Goal: Transaction & Acquisition: Book appointment/travel/reservation

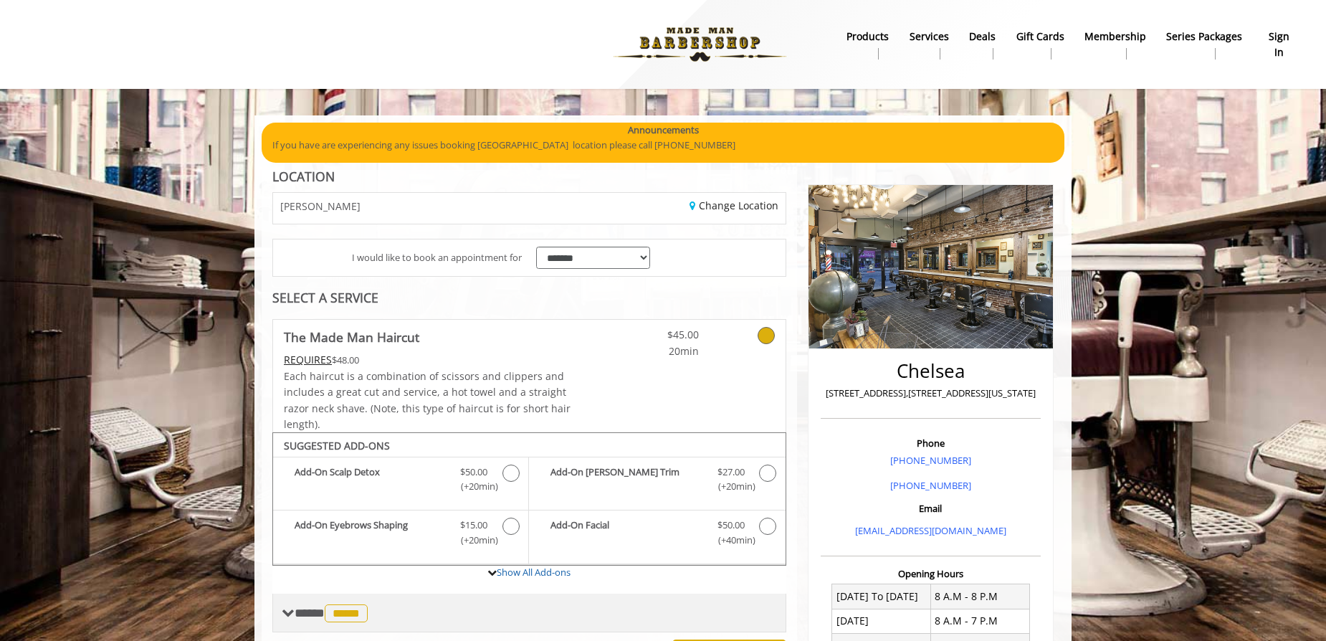
scroll to position [357, 0]
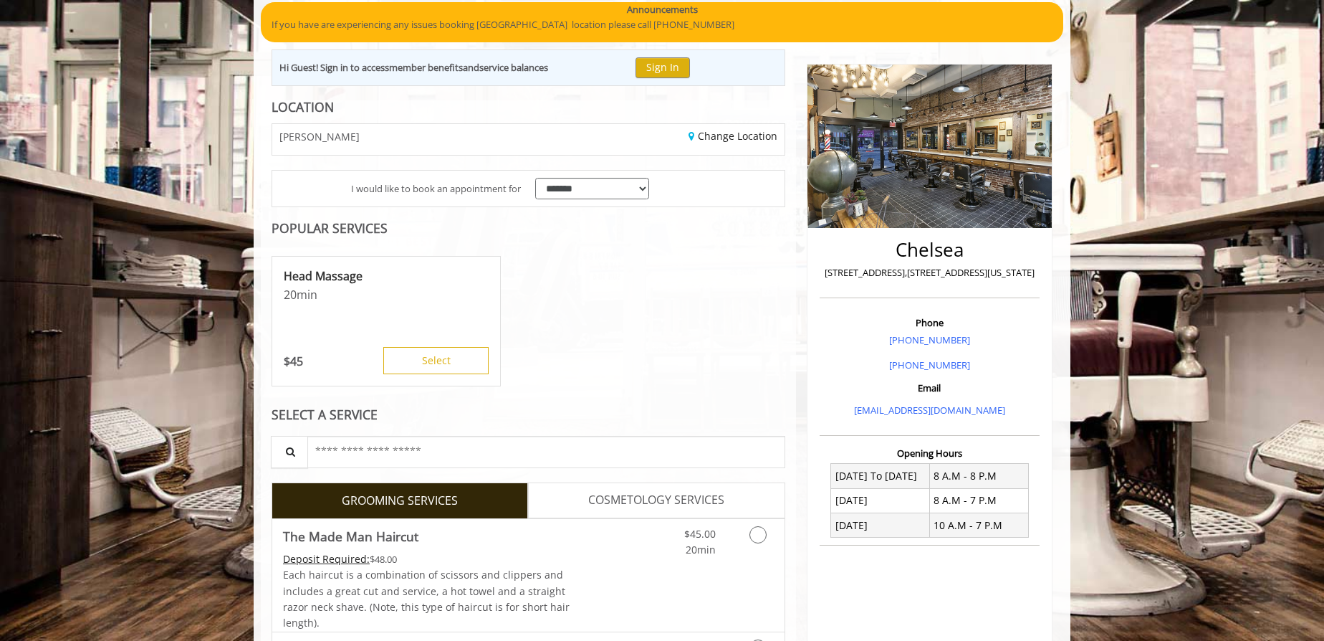
scroll to position [64, 0]
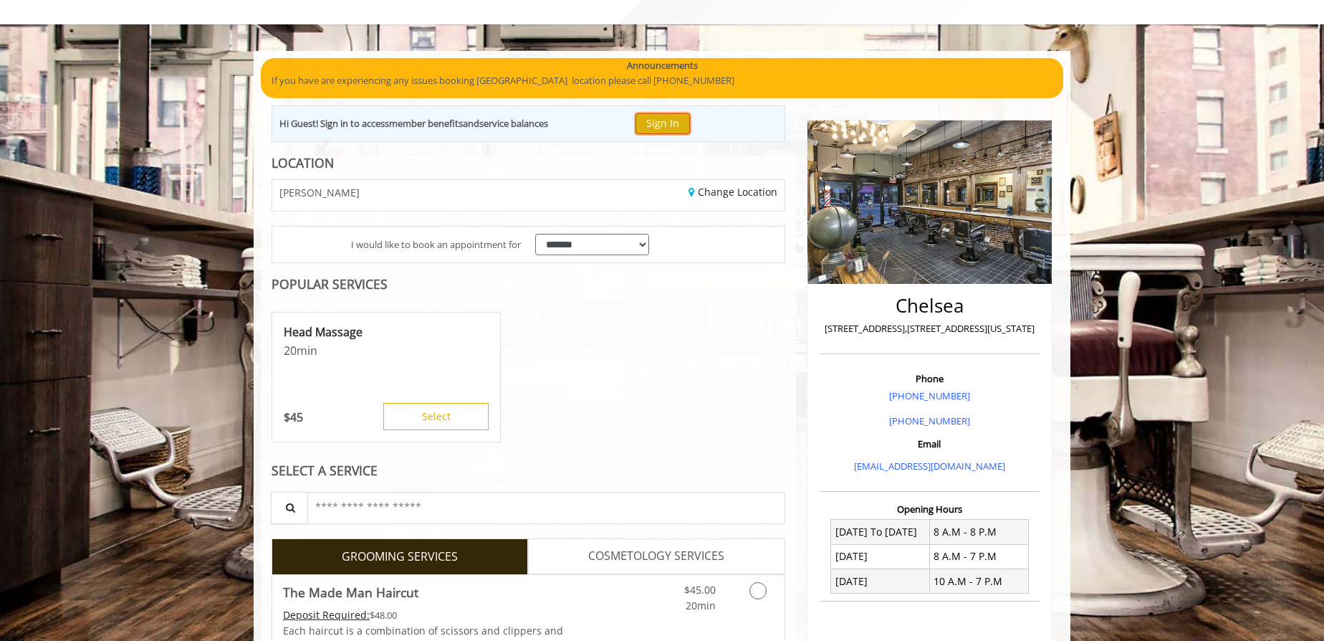
click at [665, 118] on button "Sign In" at bounding box center [663, 123] width 54 height 21
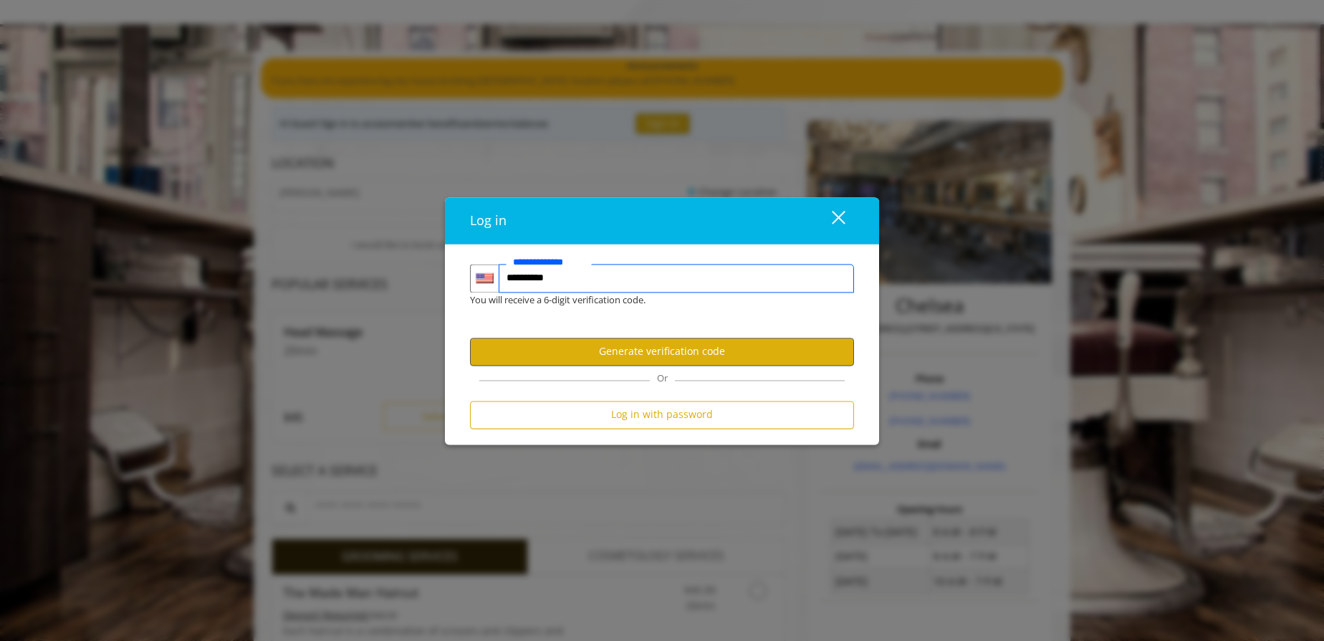
type input "**********"
click at [671, 353] on button "Generate verification code" at bounding box center [662, 351] width 384 height 28
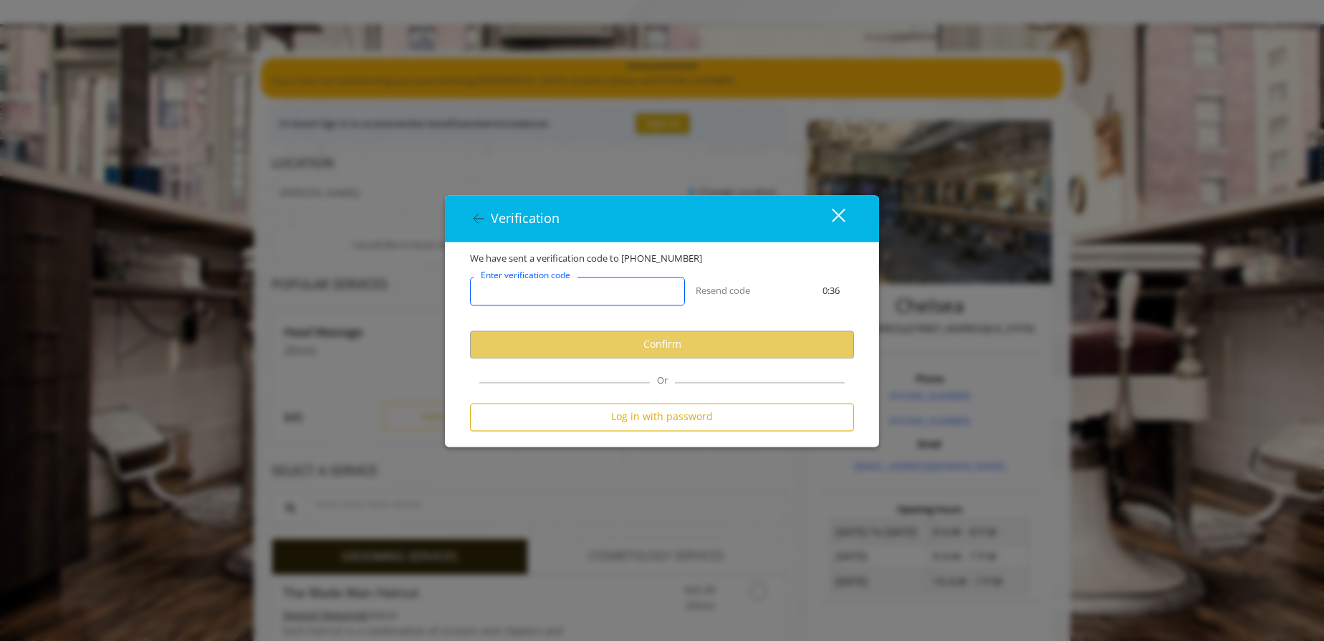
click at [510, 300] on input "Enter verification code" at bounding box center [577, 291] width 215 height 29
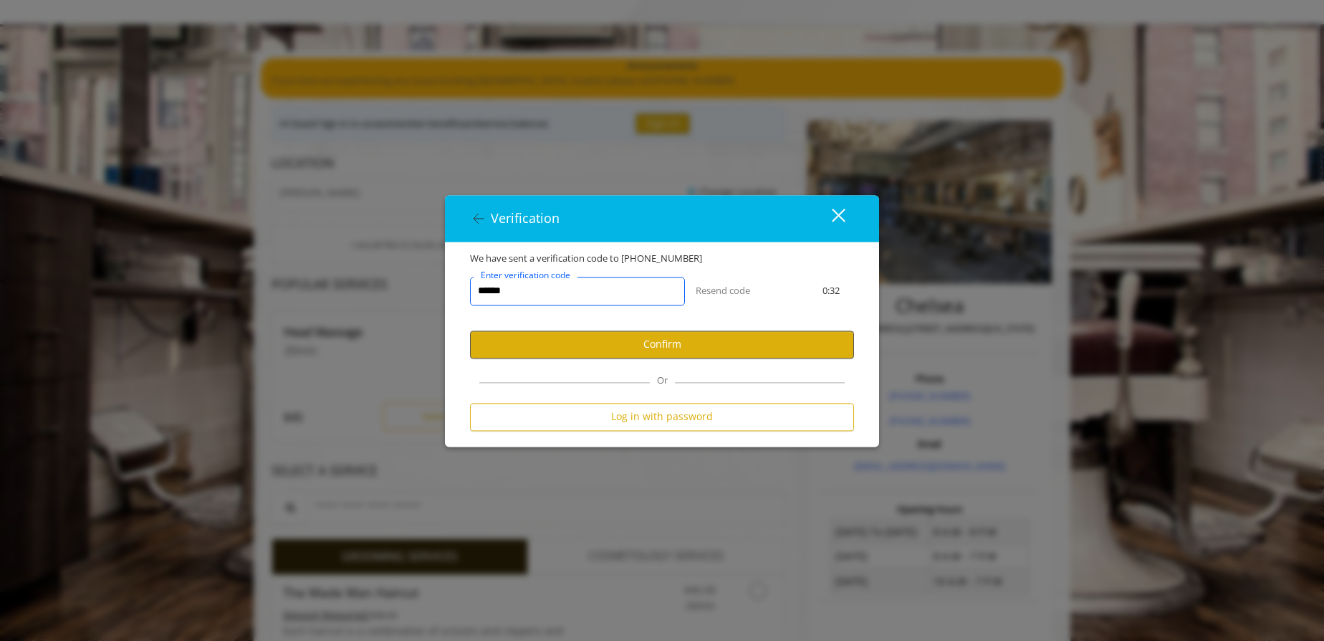
type input "******"
click at [587, 339] on button "Confirm" at bounding box center [662, 344] width 384 height 28
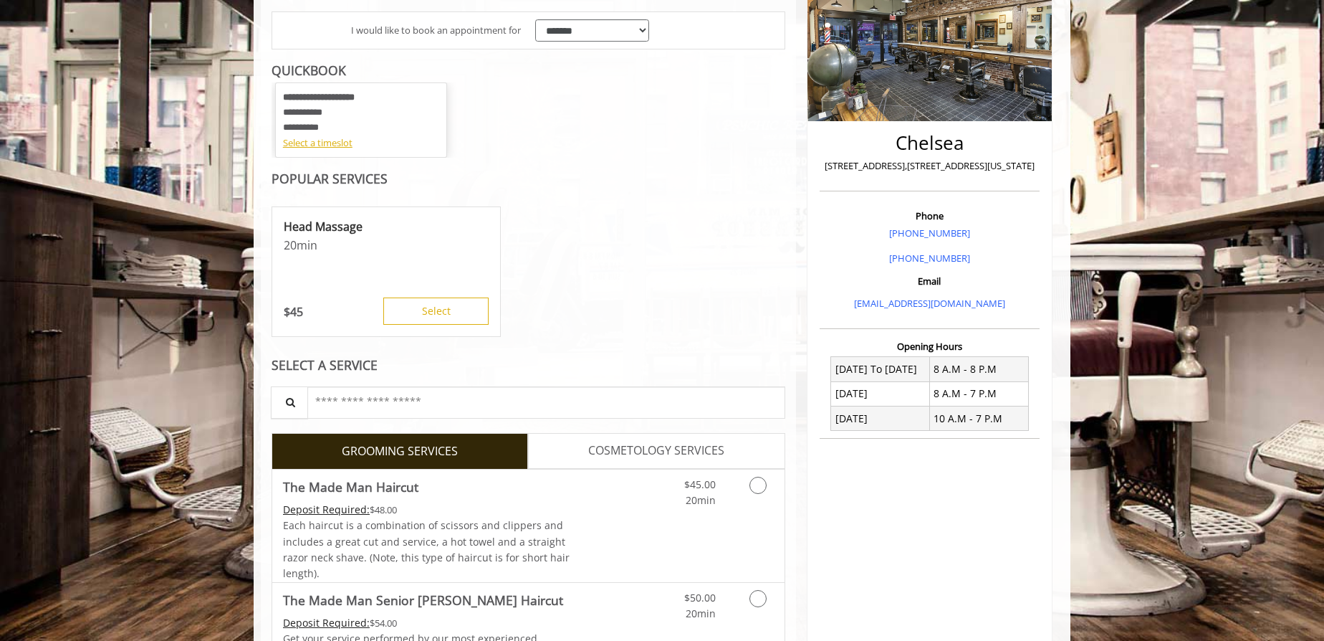
scroll to position [130, 0]
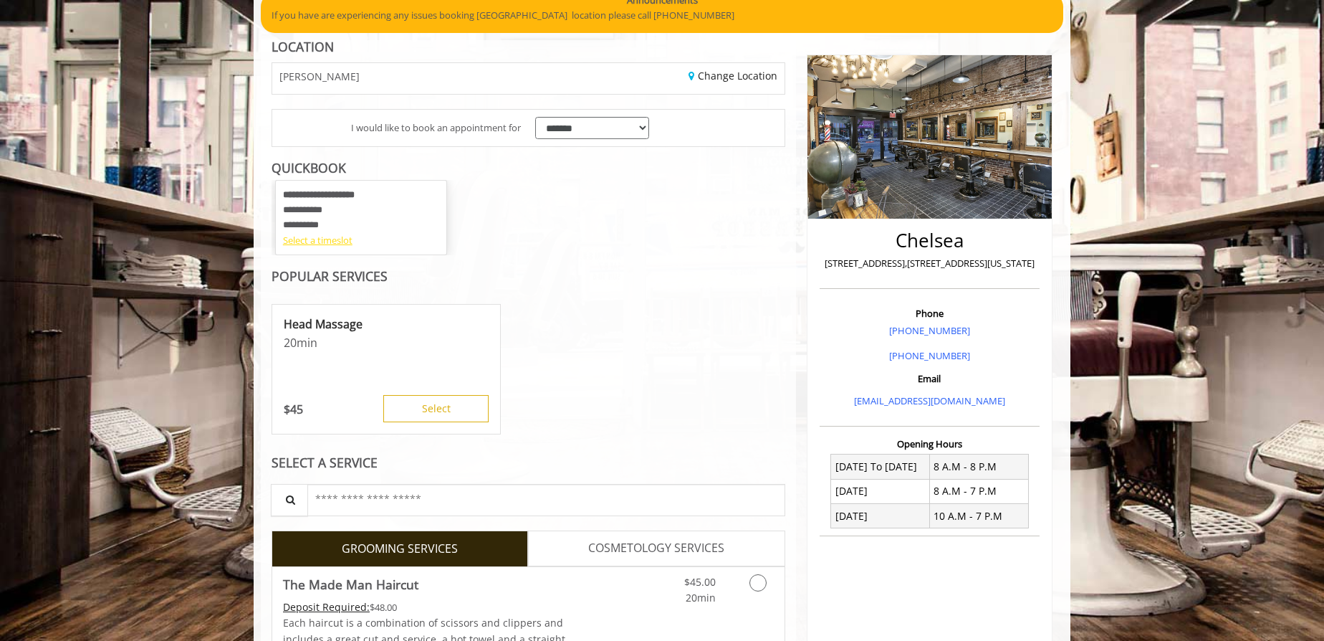
click at [317, 241] on div "Select a timeslot" at bounding box center [361, 240] width 156 height 15
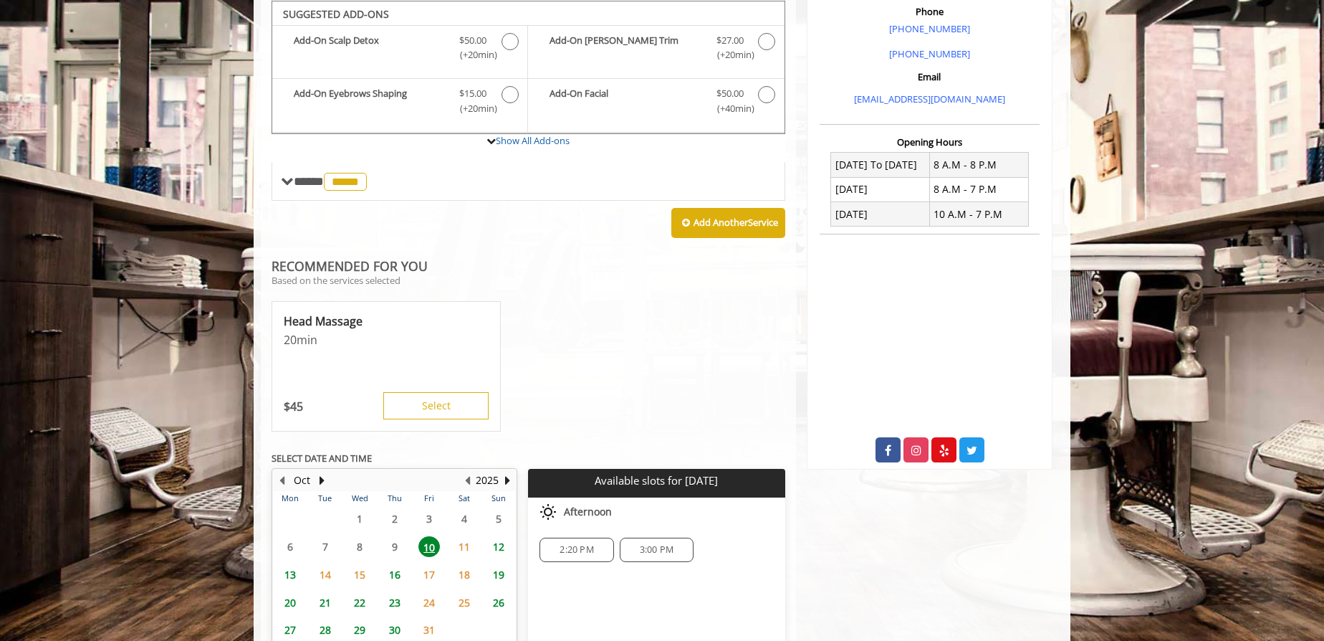
scroll to position [497, 0]
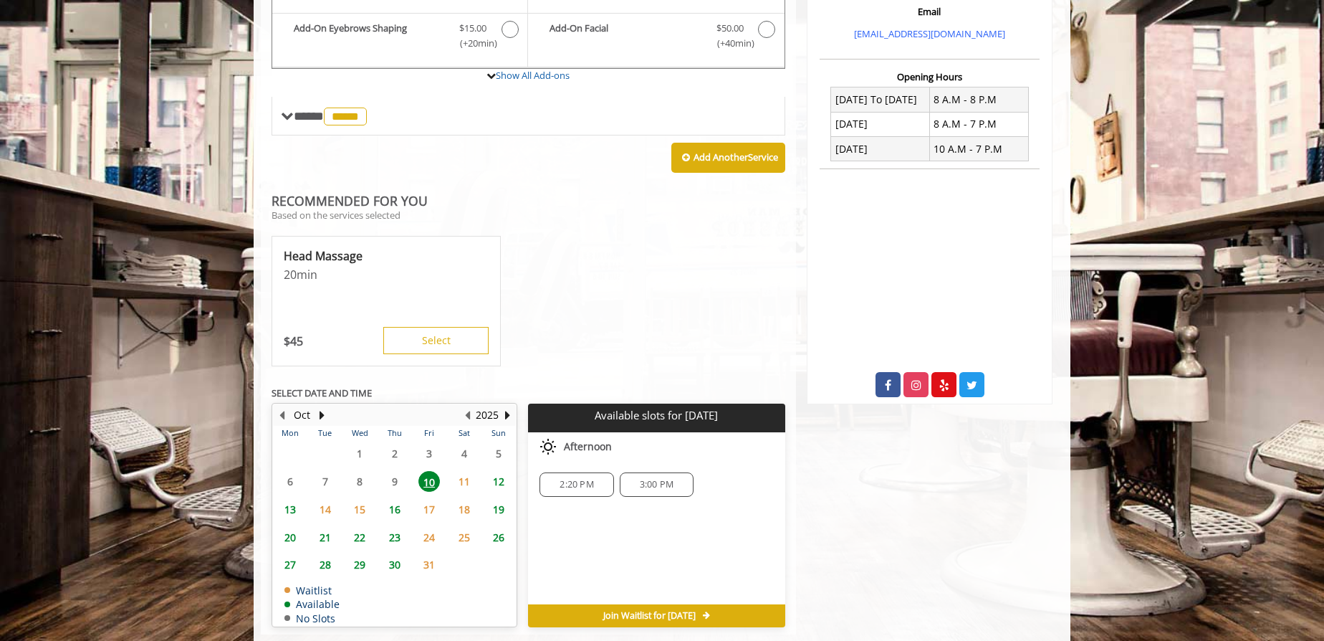
click at [602, 481] on span "2:20 PM" at bounding box center [576, 484] width 61 height 11
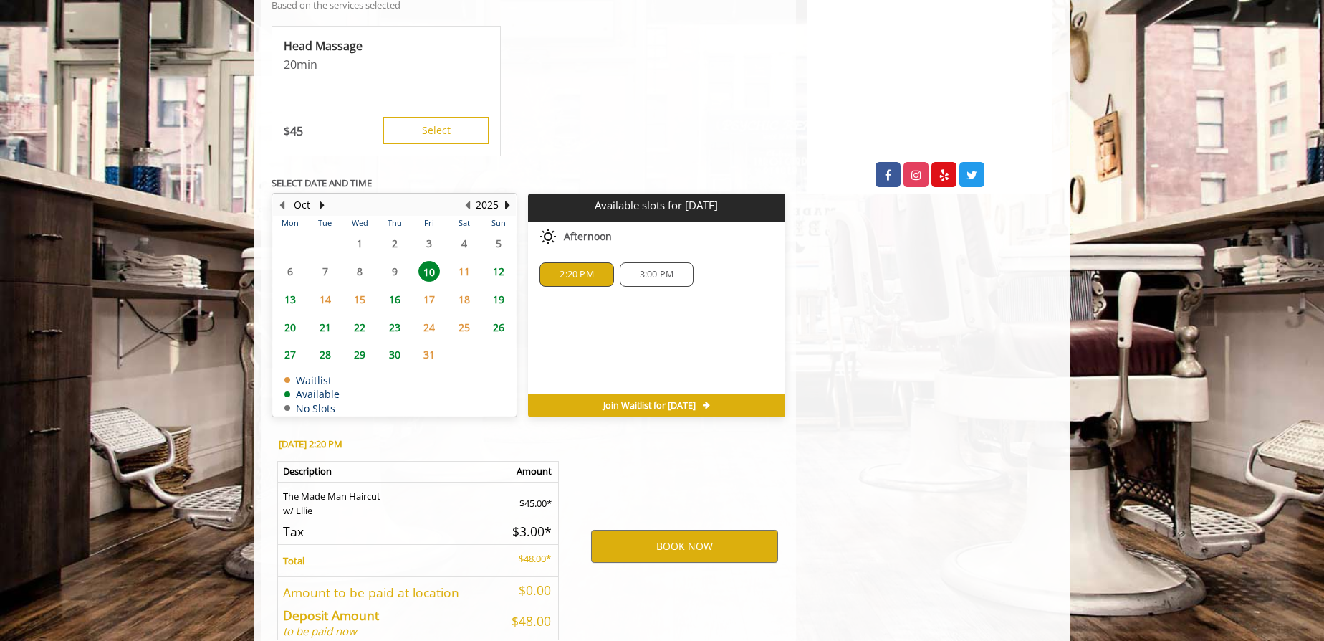
scroll to position [780, 0]
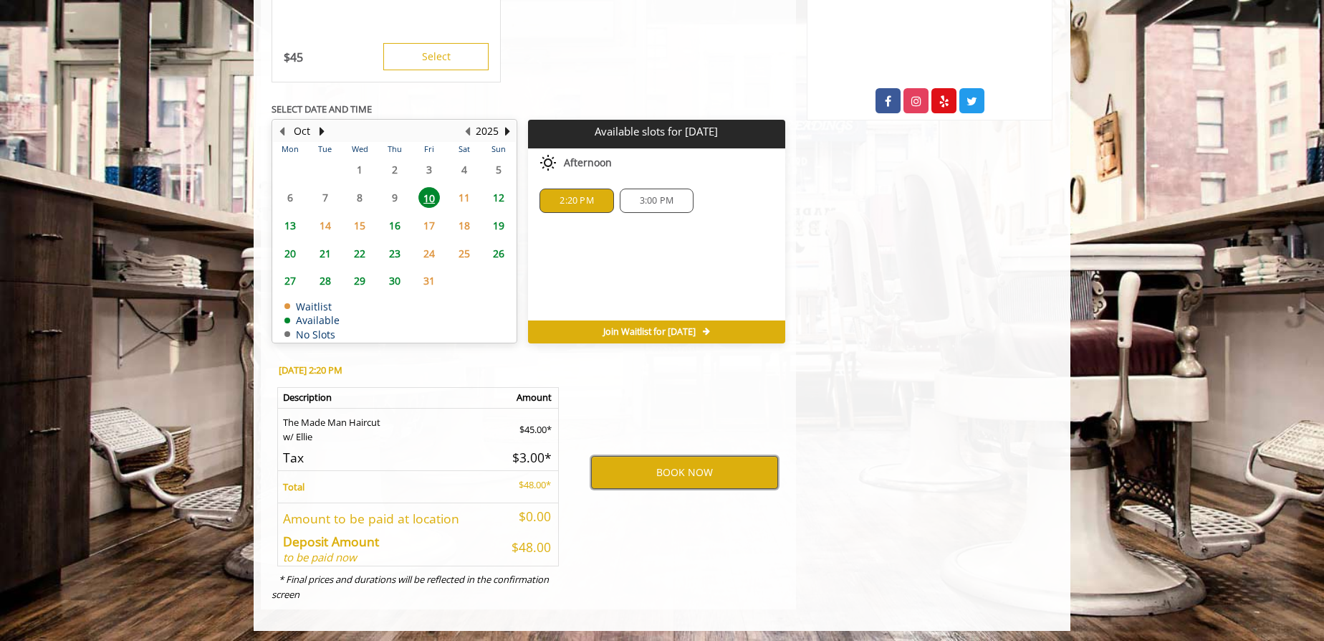
click at [659, 471] on button "BOOK NOW" at bounding box center [684, 472] width 187 height 33
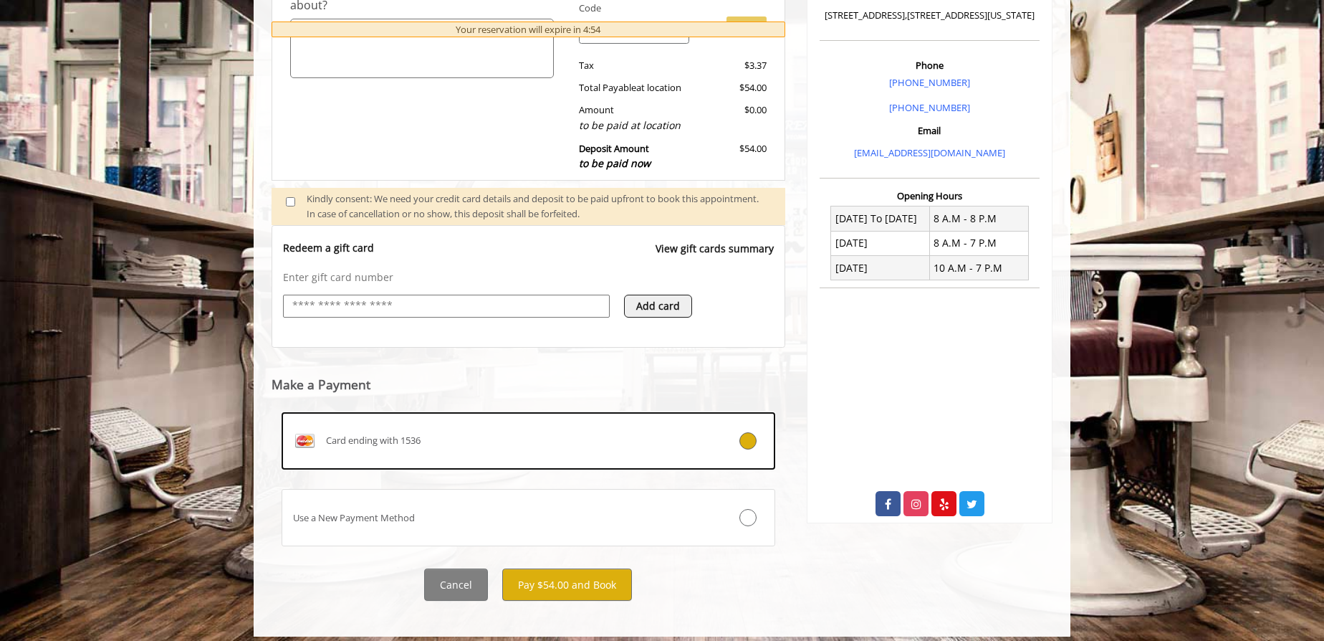
scroll to position [385, 0]
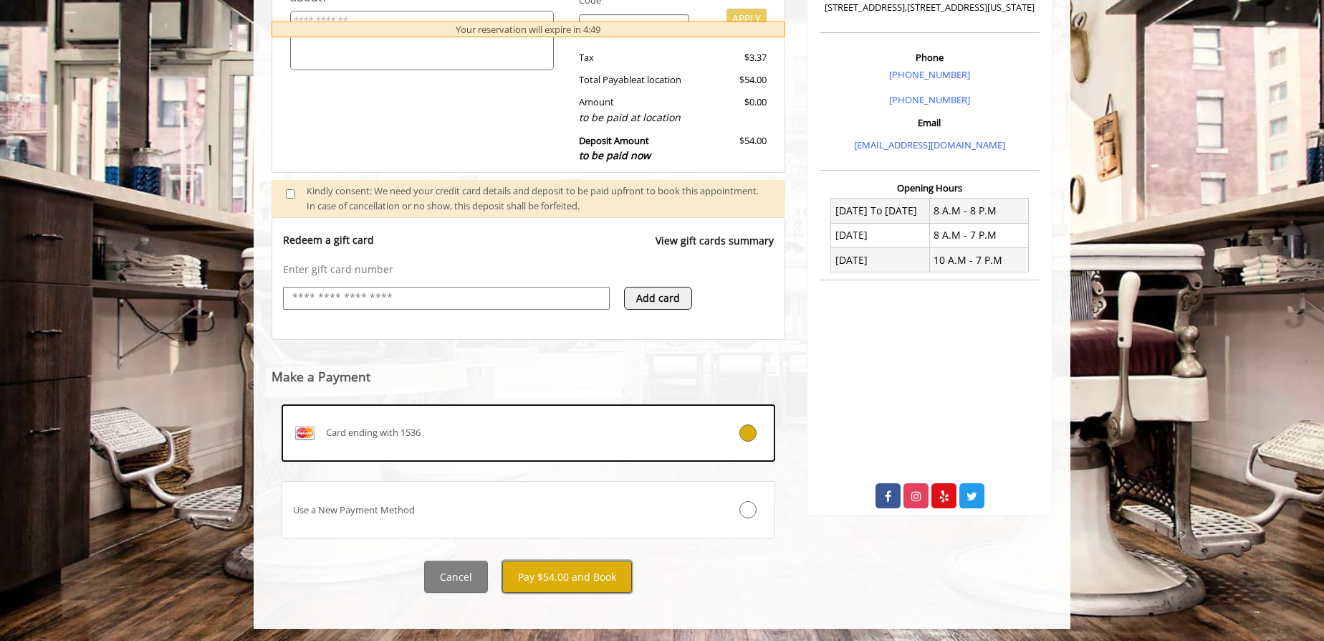
click at [548, 570] on button "Pay $54.00 and Book" at bounding box center [567, 576] width 130 height 32
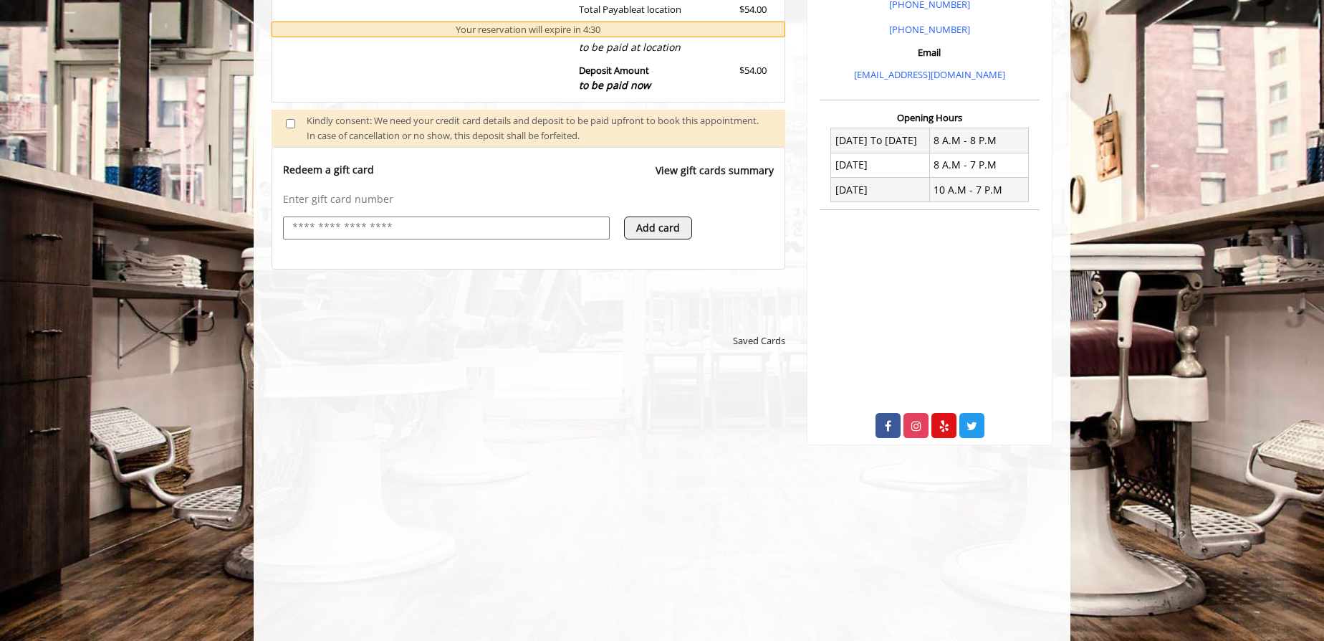
scroll to position [581, 0]
